Goal: Information Seeking & Learning: Learn about a topic

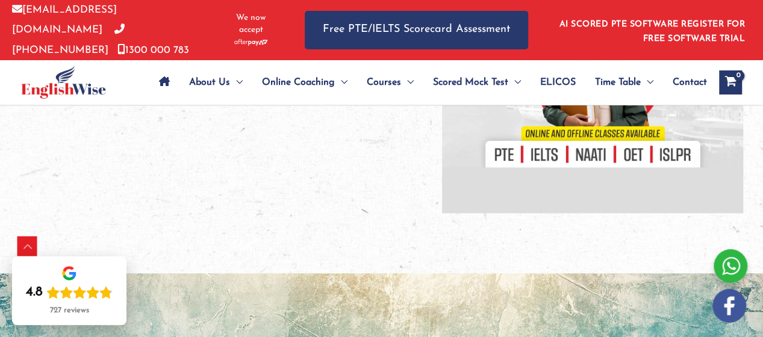
scroll to position [463, 0]
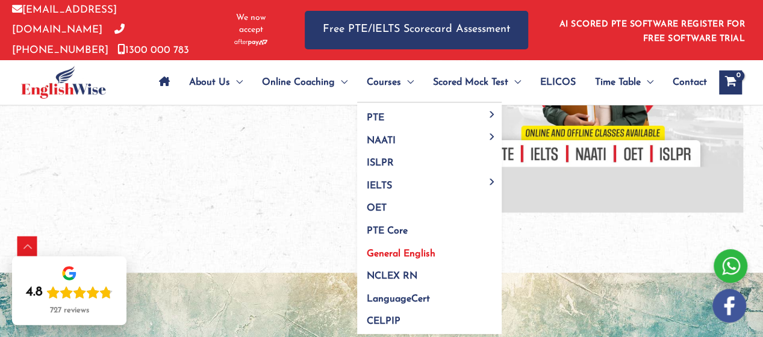
click at [387, 251] on span "General English" at bounding box center [401, 254] width 69 height 10
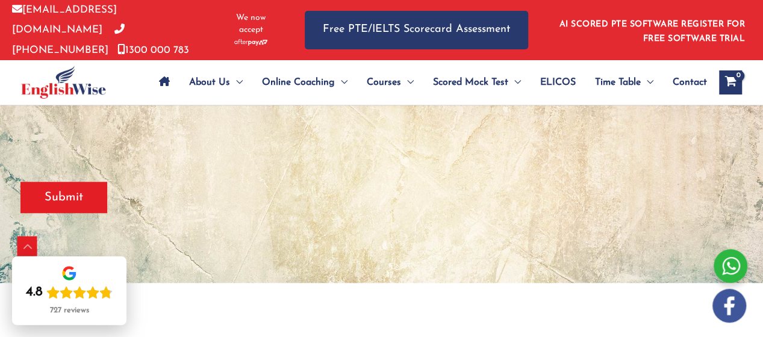
scroll to position [399, 0]
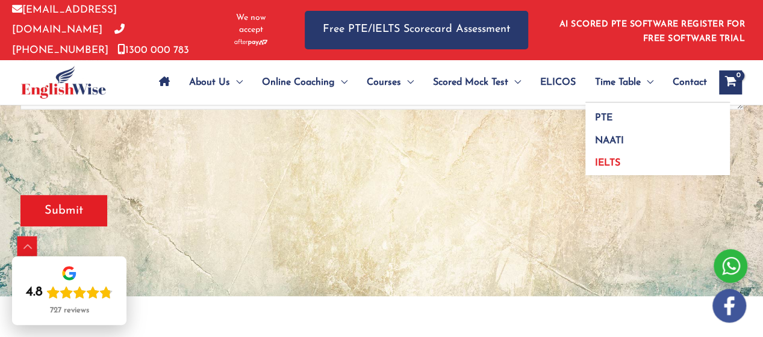
click at [605, 158] on span "IELTS" at bounding box center [607, 163] width 25 height 10
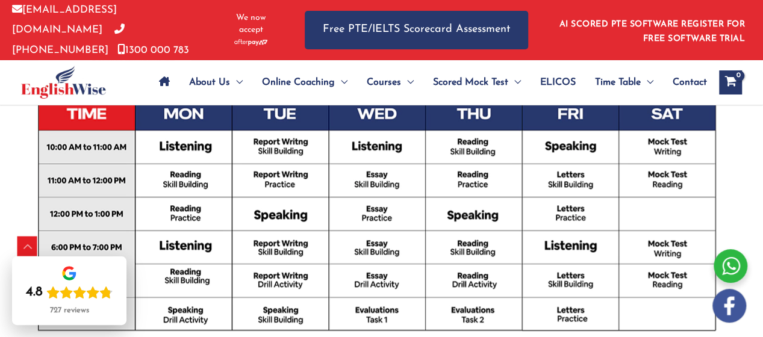
scroll to position [605, 0]
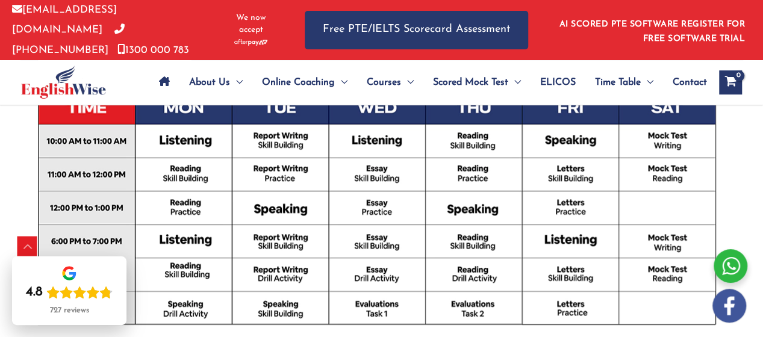
click at [131, 244] on img at bounding box center [381, 179] width 722 height 396
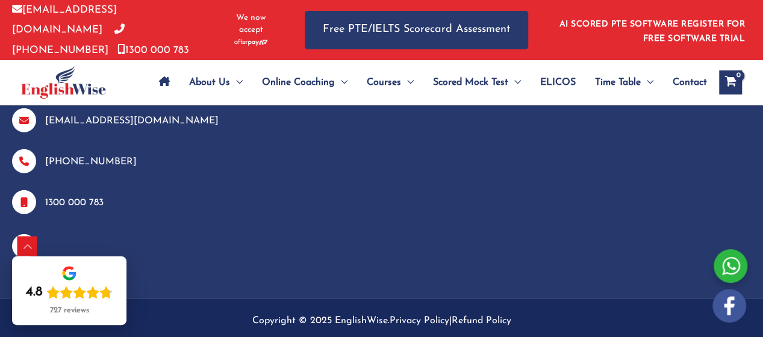
scroll to position [1804, 0]
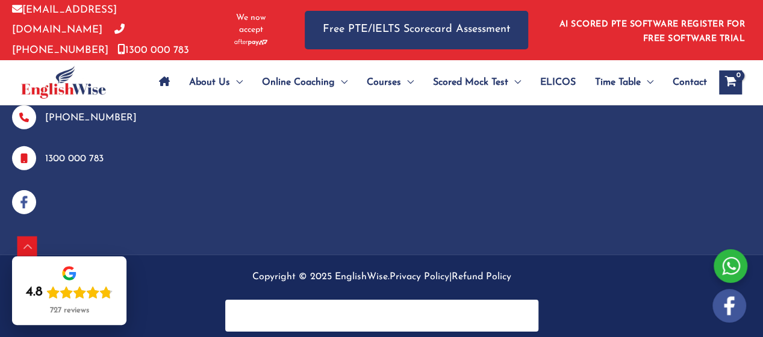
click at [85, 92] on img at bounding box center [63, 82] width 85 height 33
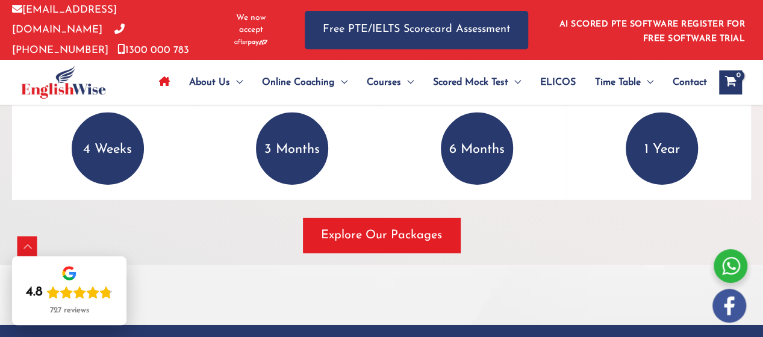
scroll to position [1842, 0]
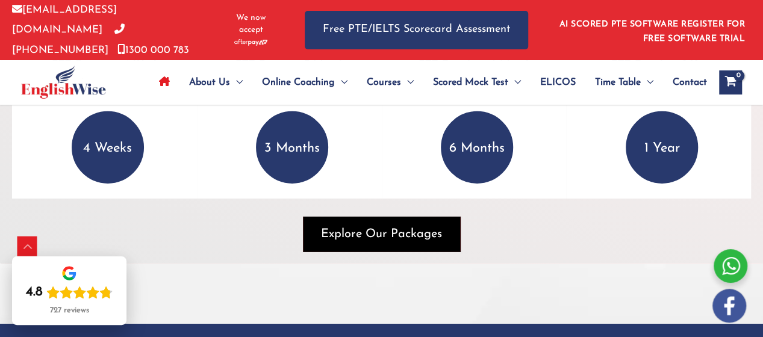
click at [369, 236] on span "Explore Our Packages" at bounding box center [381, 234] width 121 height 17
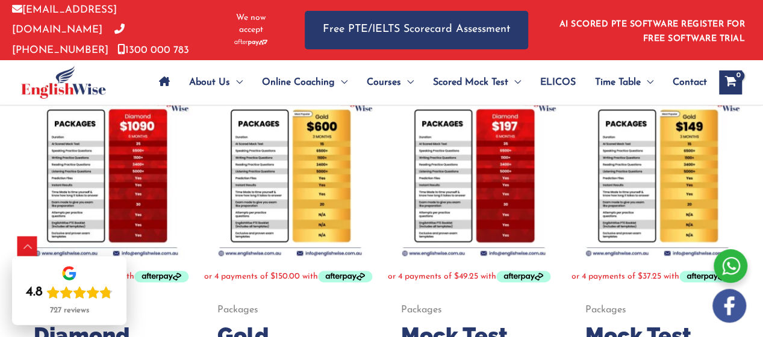
scroll to position [241, 0]
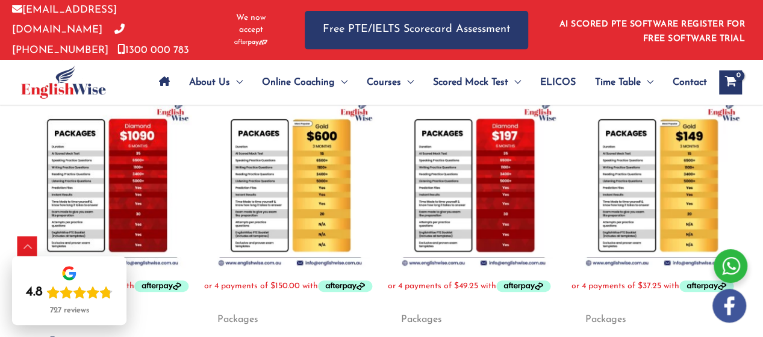
click at [680, 149] on img at bounding box center [657, 183] width 172 height 172
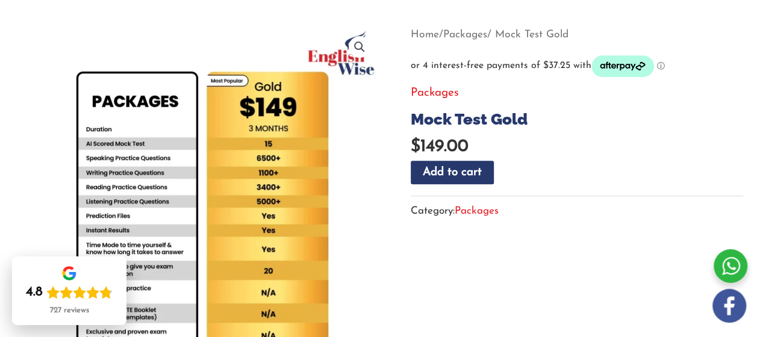
scroll to position [150, 0]
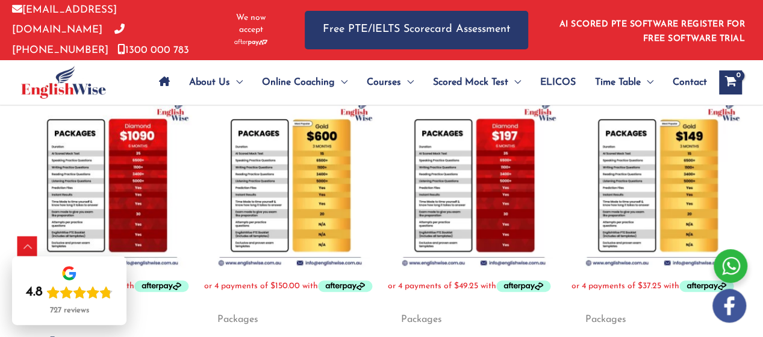
scroll to position [241, 0]
click at [91, 161] on img at bounding box center [106, 183] width 172 height 172
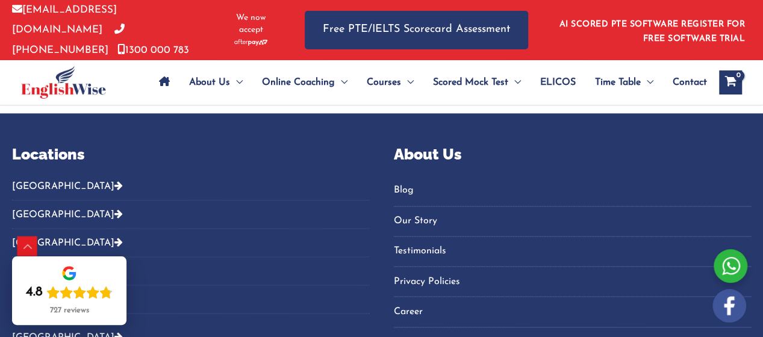
scroll to position [889, 0]
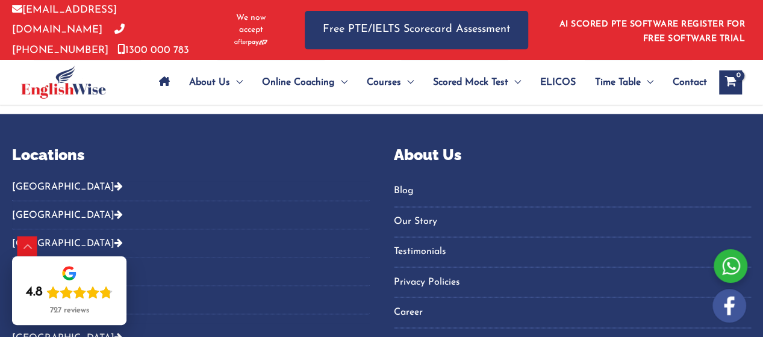
click at [430, 262] on link "Testimonials" at bounding box center [573, 252] width 358 height 20
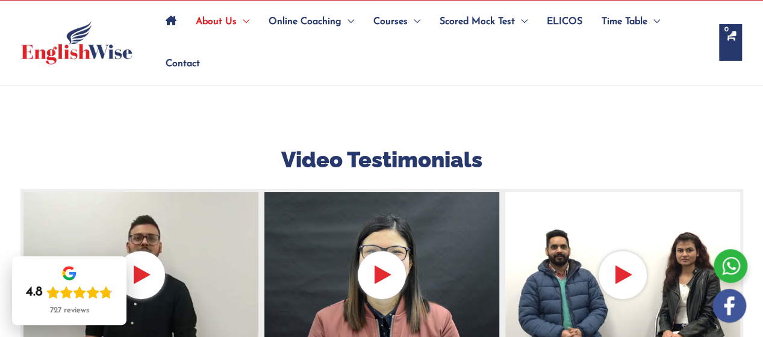
scroll to position [132, 0]
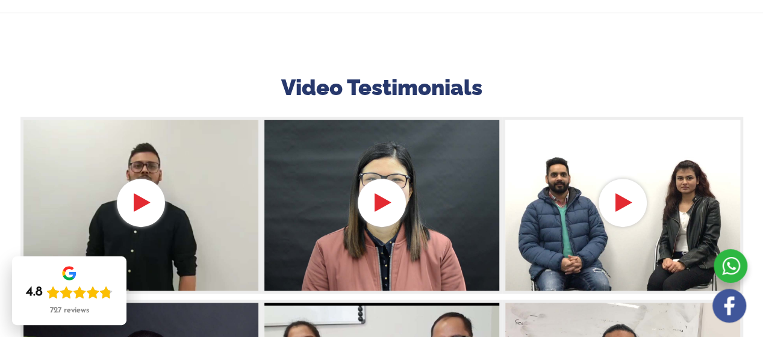
click at [134, 195] on div at bounding box center [140, 206] width 241 height 178
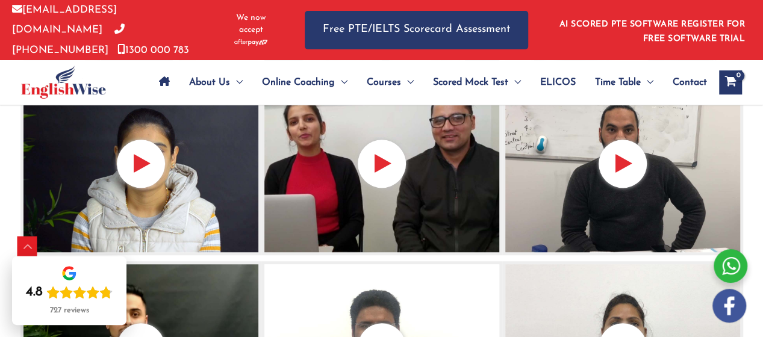
scroll to position [364, 0]
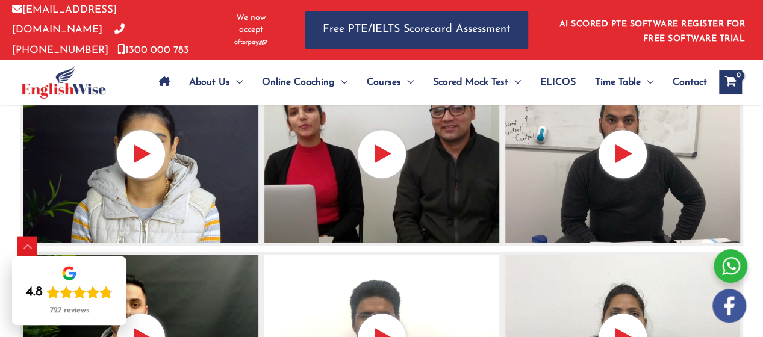
click at [146, 149] on div at bounding box center [140, 157] width 241 height 178
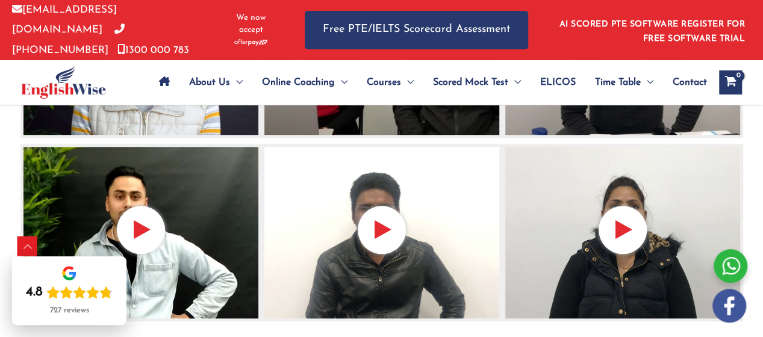
scroll to position [481, 0]
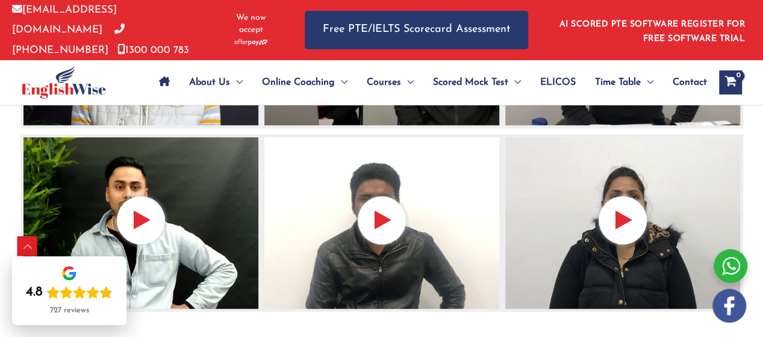
click at [142, 181] on img at bounding box center [140, 223] width 241 height 178
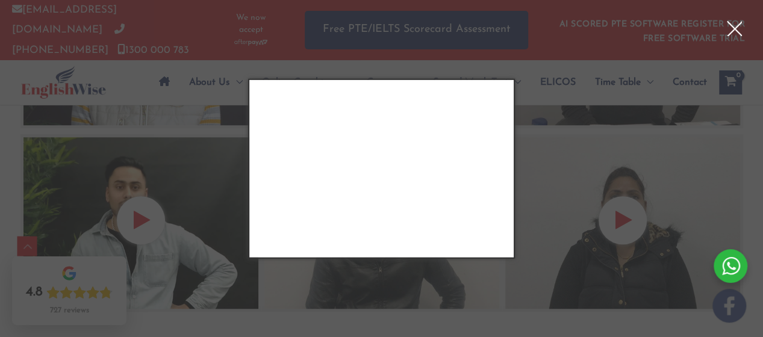
click at [736, 25] on div "Close" at bounding box center [733, 28] width 15 height 15
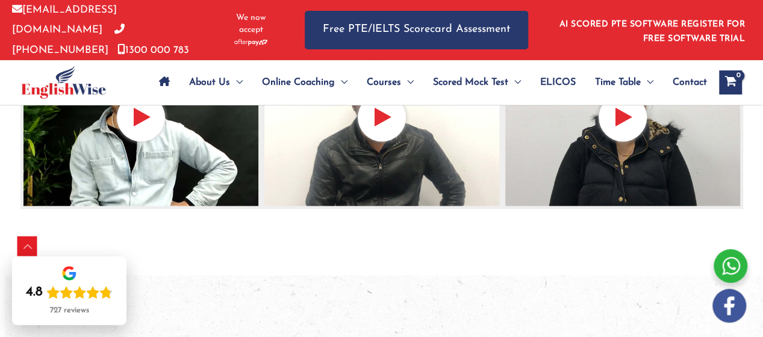
scroll to position [585, 0]
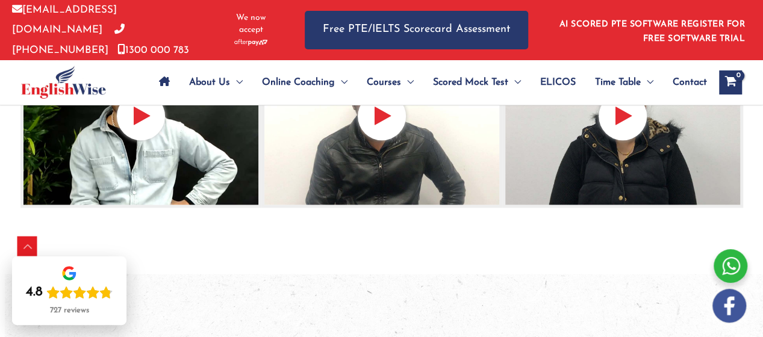
click at [597, 158] on img at bounding box center [622, 119] width 241 height 178
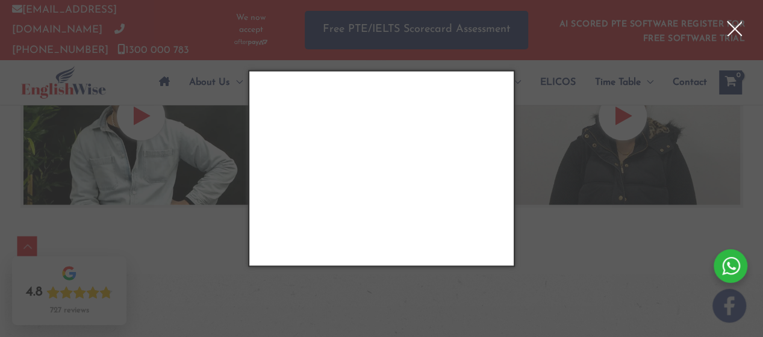
click at [731, 23] on div "Close" at bounding box center [733, 28] width 15 height 15
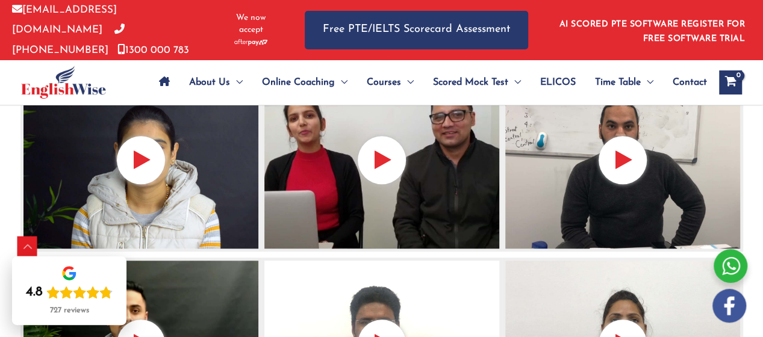
scroll to position [353, 0]
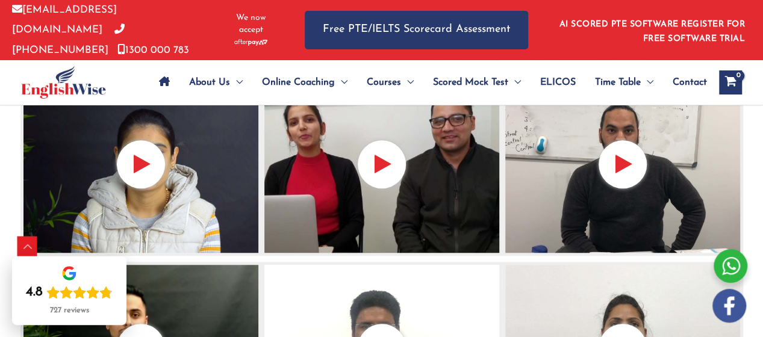
click at [165, 211] on img at bounding box center [140, 167] width 241 height 178
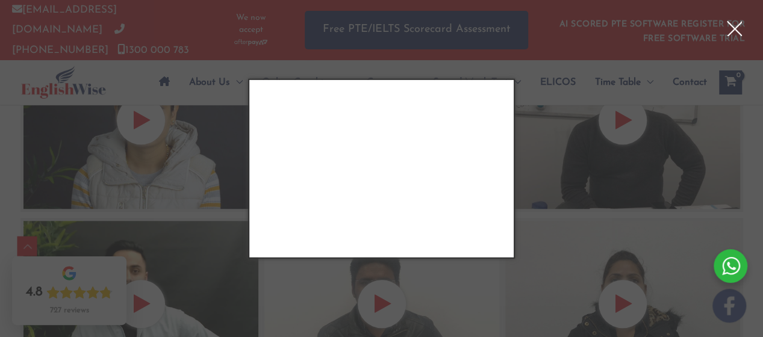
scroll to position [432, 0]
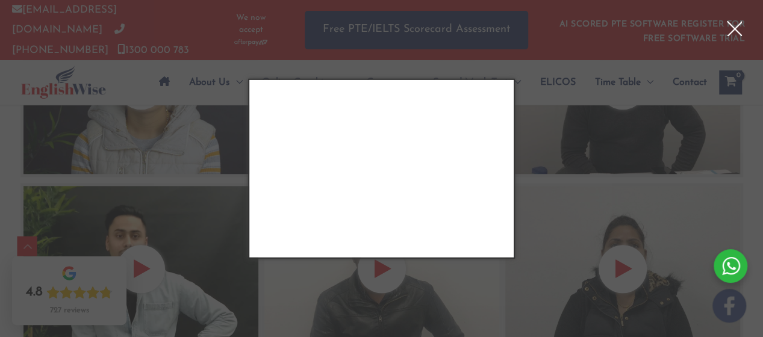
click at [731, 31] on div "Close" at bounding box center [733, 28] width 15 height 15
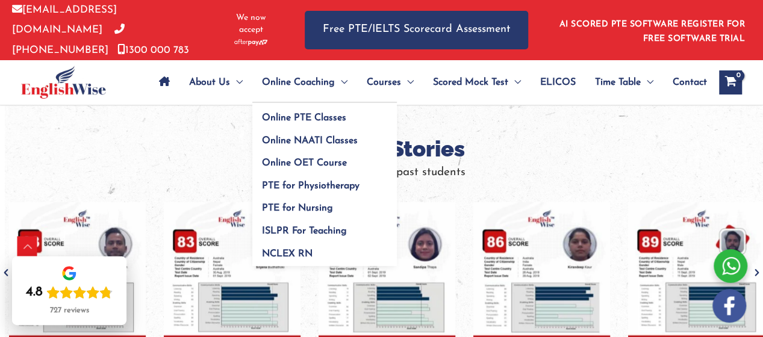
scroll to position [784, 0]
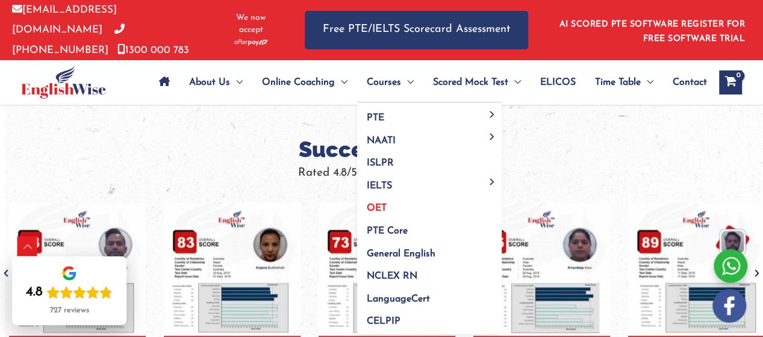
click at [390, 199] on link "OET" at bounding box center [429, 204] width 144 height 23
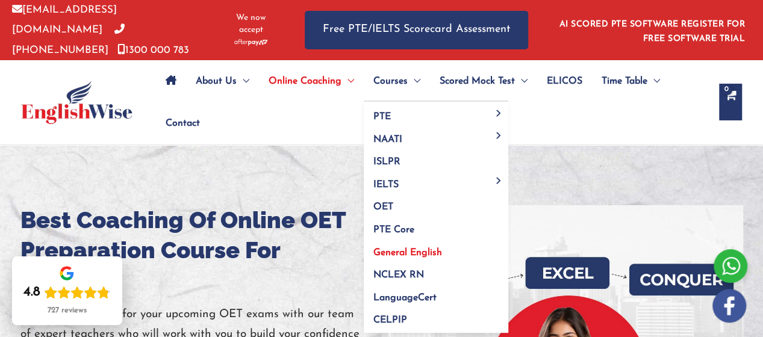
click at [414, 240] on link "General English" at bounding box center [436, 248] width 144 height 23
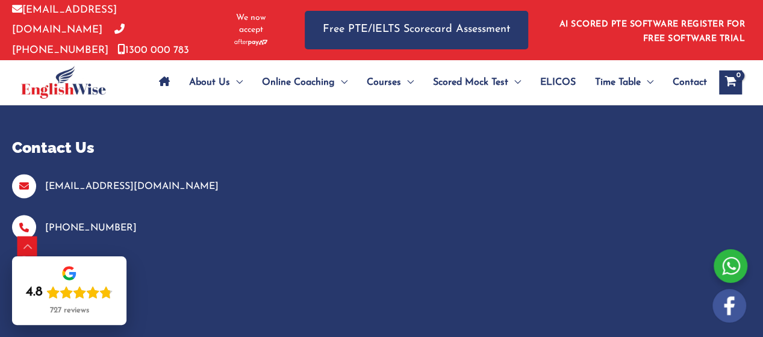
scroll to position [3308, 0]
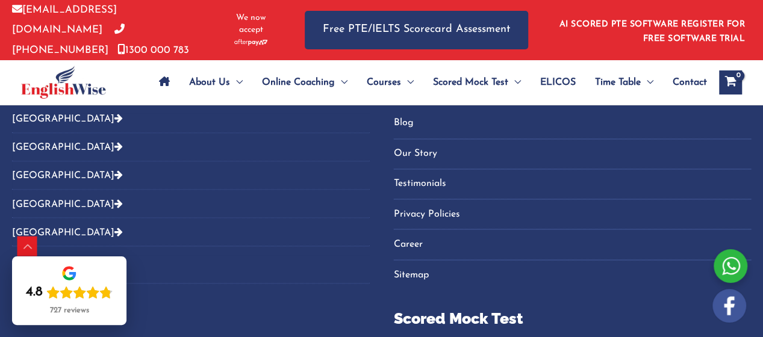
scroll to position [955, 0]
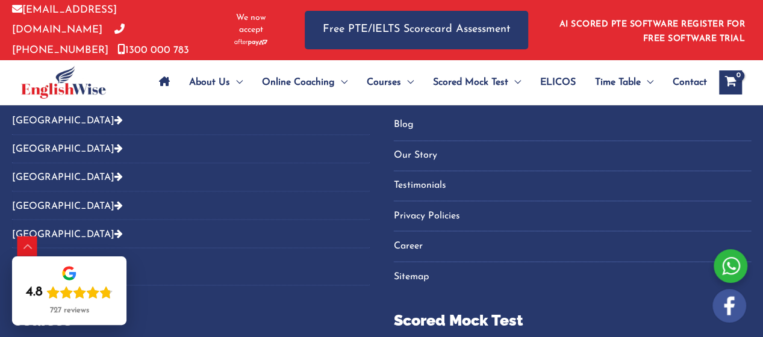
click at [114, 125] on icon "Footer Widget 2" at bounding box center [118, 120] width 8 height 10
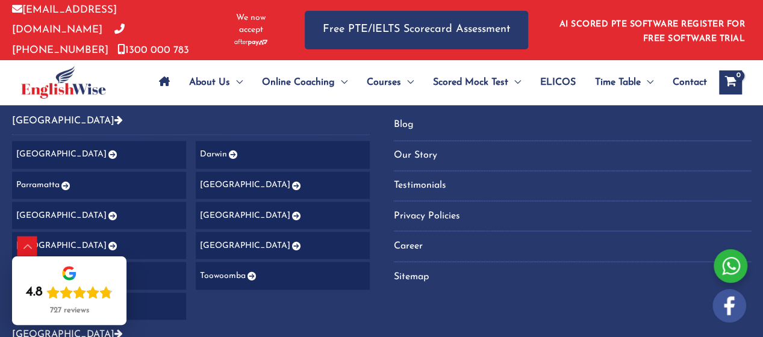
click at [107, 159] on icon "Footer Widget 2" at bounding box center [112, 154] width 10 height 8
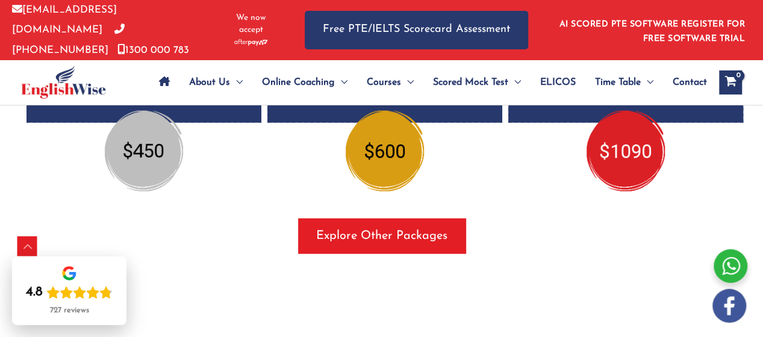
scroll to position [1658, 0]
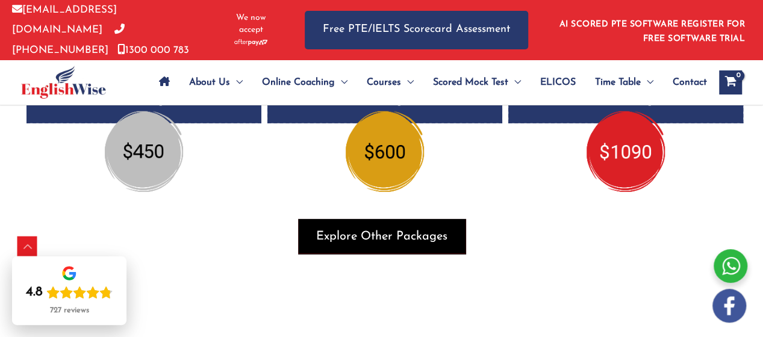
click at [333, 219] on span "button" at bounding box center [381, 236] width 167 height 35
